Goal: Find specific page/section: Find specific page/section

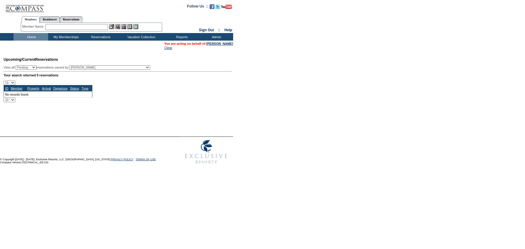
click at [78, 26] on input "text" at bounding box center [76, 27] width 63 height 6
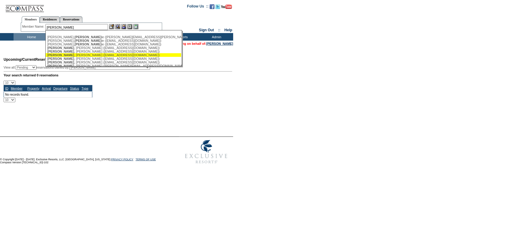
click at [77, 54] on div "[PERSON_NAME] ([EMAIL_ADDRESS][DOMAIN_NAME])" at bounding box center [113, 55] width 132 height 4
type input "[PERSON_NAME] ([EMAIL_ADDRESS][DOMAIN_NAME])"
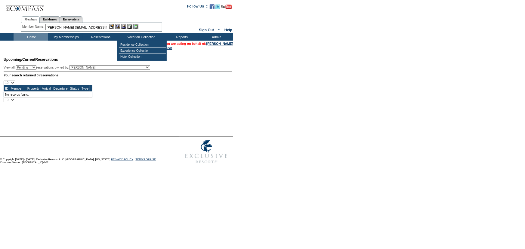
click at [127, 22] on div "Members Residences Reservations" at bounding box center [91, 18] width 141 height 10
click at [126, 26] on img at bounding box center [123, 26] width 5 height 5
click at [120, 27] on img at bounding box center [117, 26] width 5 height 5
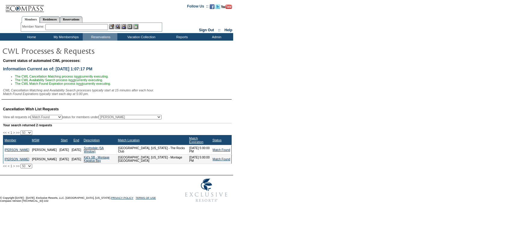
select select "50"
click at [141, 47] on td "Residence Collection" at bounding box center [142, 45] width 47 height 6
